Goal: Find specific page/section: Find specific page/section

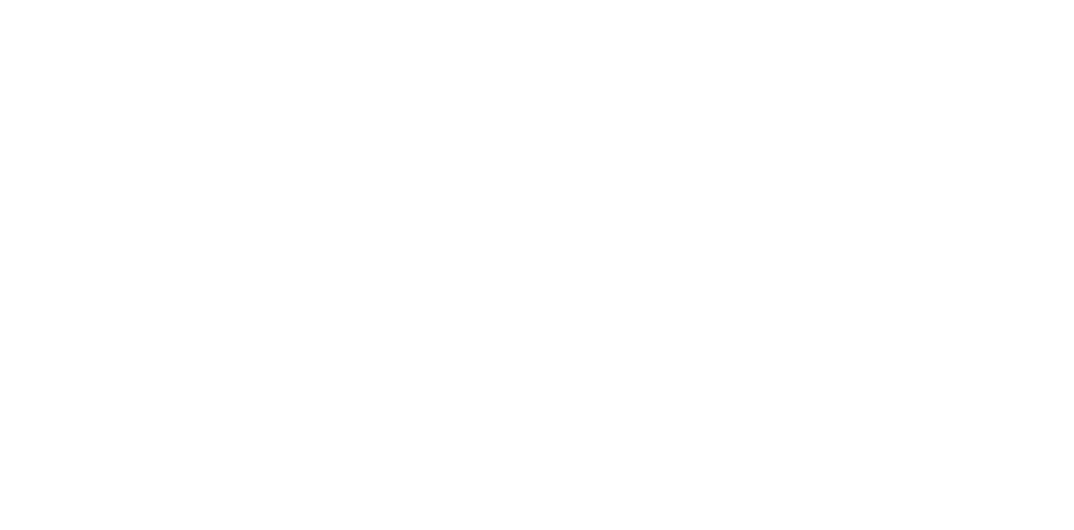
click at [571, 102] on div at bounding box center [544, 265] width 1074 height 530
